Goal: Find specific page/section: Find specific page/section

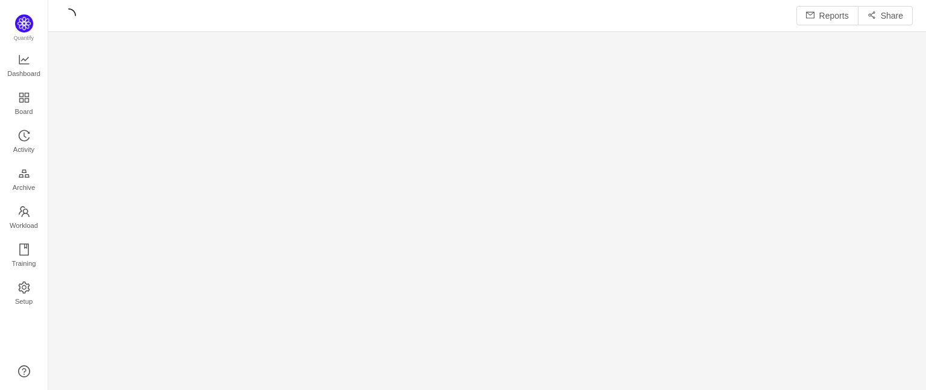
scroll to position [15, 15]
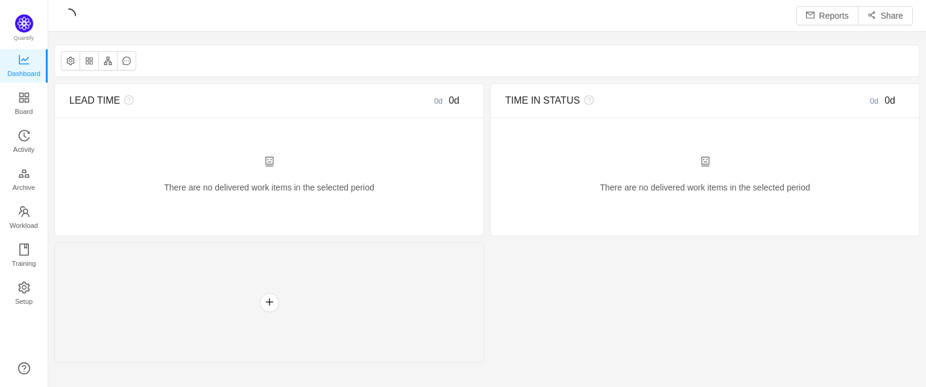
scroll to position [14, 15]
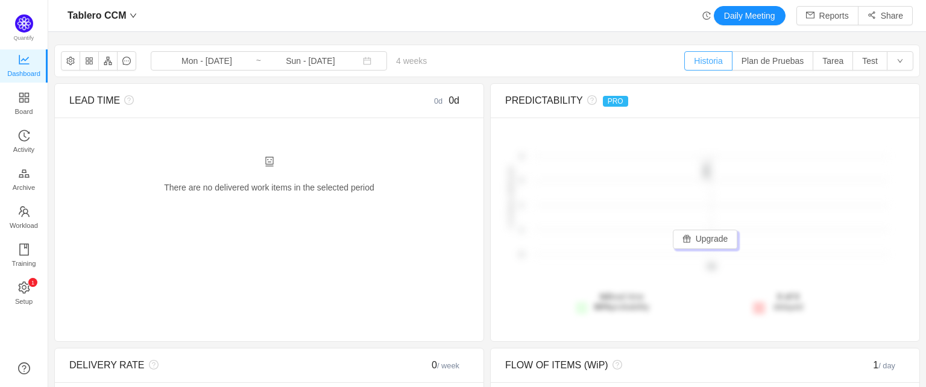
click at [705, 61] on button "Historia" at bounding box center [708, 60] width 48 height 19
click at [764, 59] on button "Plan de Pruebas" at bounding box center [773, 60] width 82 height 19
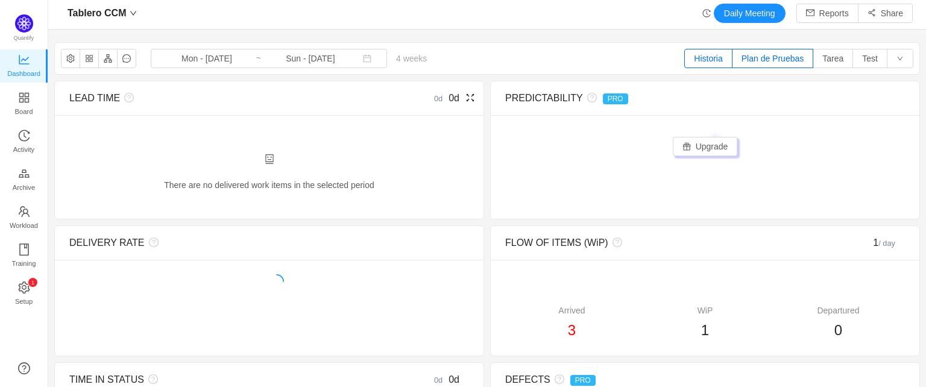
scroll to position [0, 0]
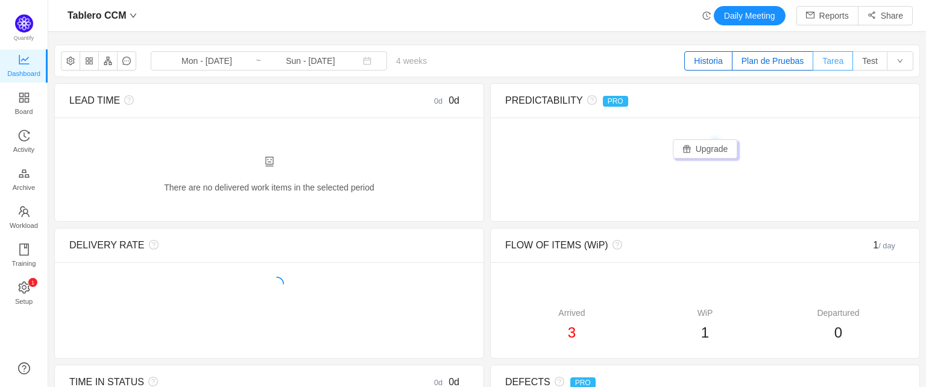
click at [834, 60] on button "Tarea" at bounding box center [832, 60] width 40 height 19
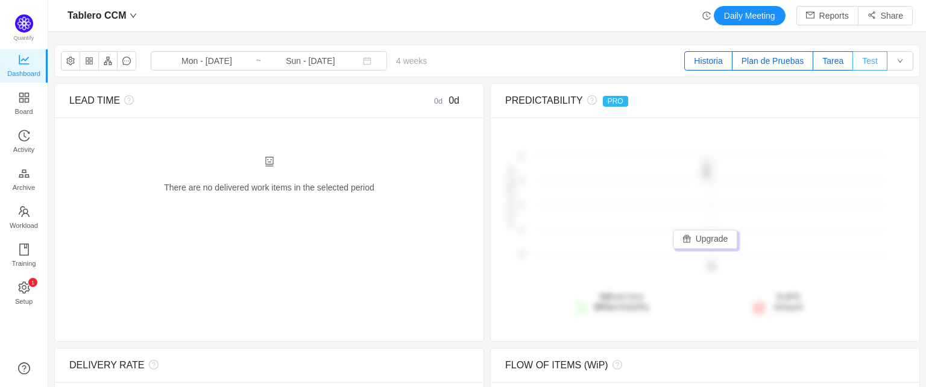
click at [856, 64] on button "Test" at bounding box center [869, 60] width 35 height 19
click at [856, 61] on button "Test" at bounding box center [869, 60] width 35 height 19
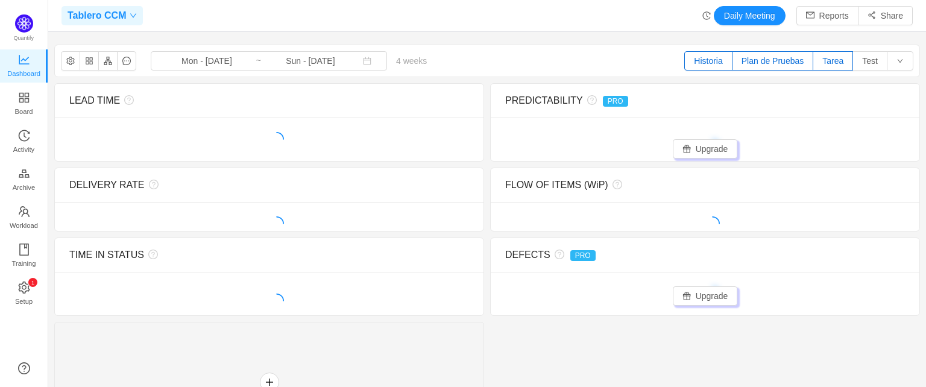
click at [130, 18] on icon "icon: down" at bounding box center [133, 15] width 7 height 7
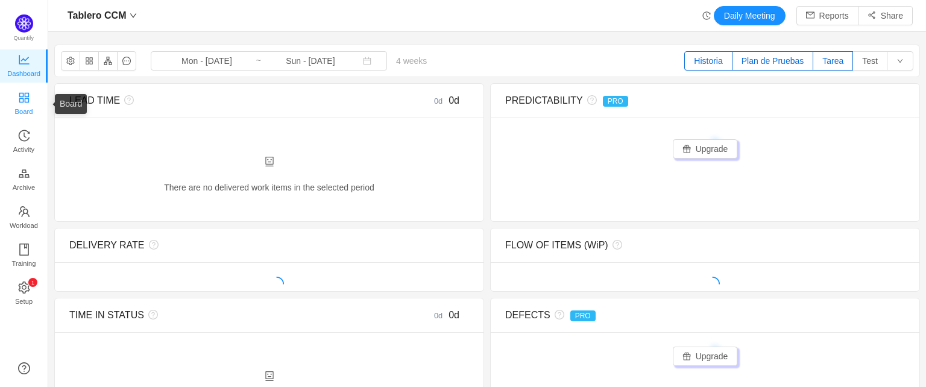
click at [27, 104] on span "Board" at bounding box center [24, 111] width 18 height 24
